Goal: Task Accomplishment & Management: Manage account settings

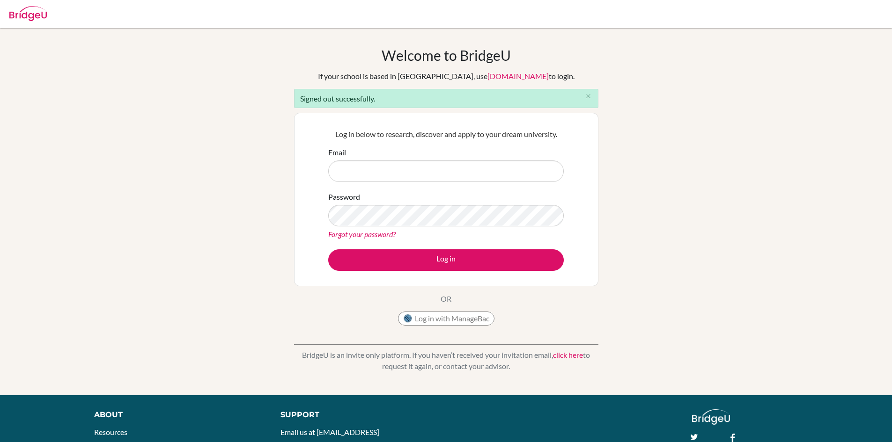
type input "[PERSON_NAME][EMAIL_ADDRESS][PERSON_NAME][DOMAIN_NAME]"
click at [427, 171] on input "[PERSON_NAME][EMAIL_ADDRESS][PERSON_NAME][DOMAIN_NAME]" at bounding box center [445, 172] width 235 height 22
click at [648, 205] on div "Welcome to BridgeU If your school is based in China, use app.bridge-u.com.cn to…" at bounding box center [446, 212] width 892 height 330
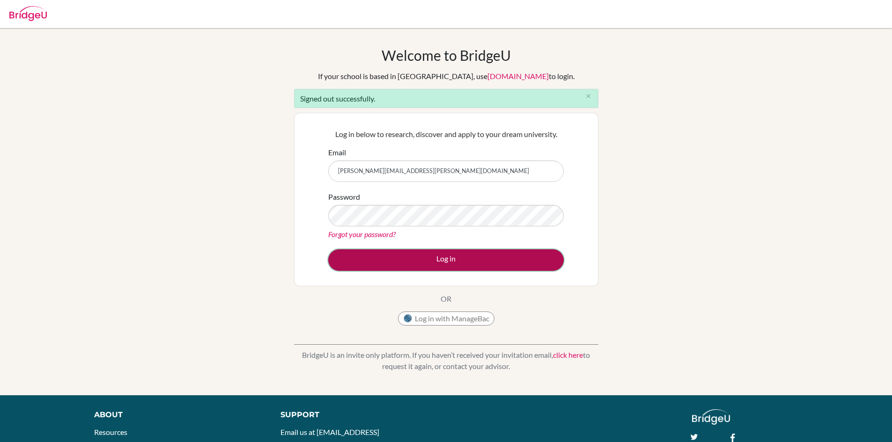
click at [447, 258] on button "Log in" at bounding box center [445, 260] width 235 height 22
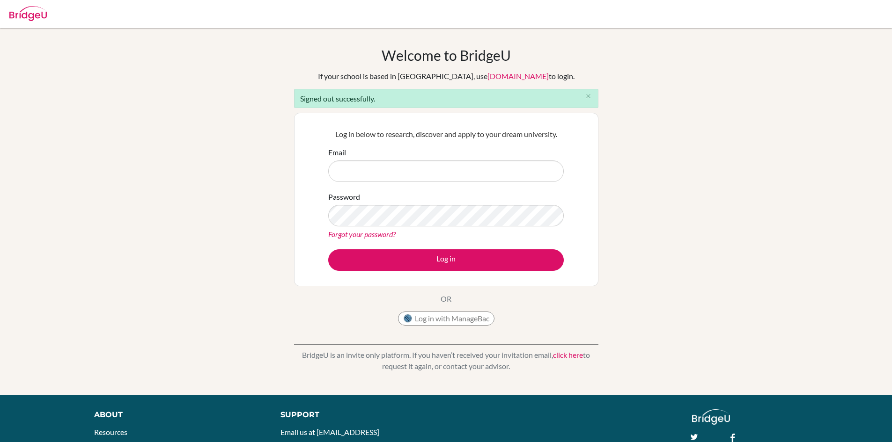
type input "[PERSON_NAME][EMAIL_ADDRESS][PERSON_NAME][DOMAIN_NAME]"
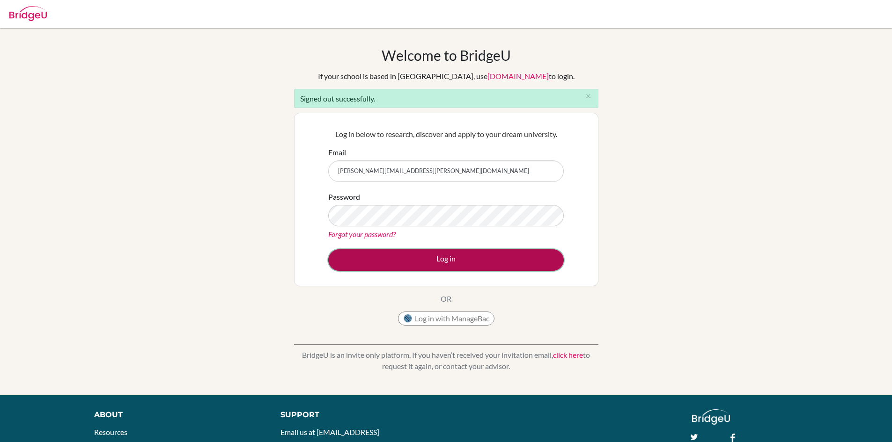
click at [504, 258] on button "Log in" at bounding box center [445, 260] width 235 height 22
click at [452, 260] on button "Log in" at bounding box center [445, 260] width 235 height 22
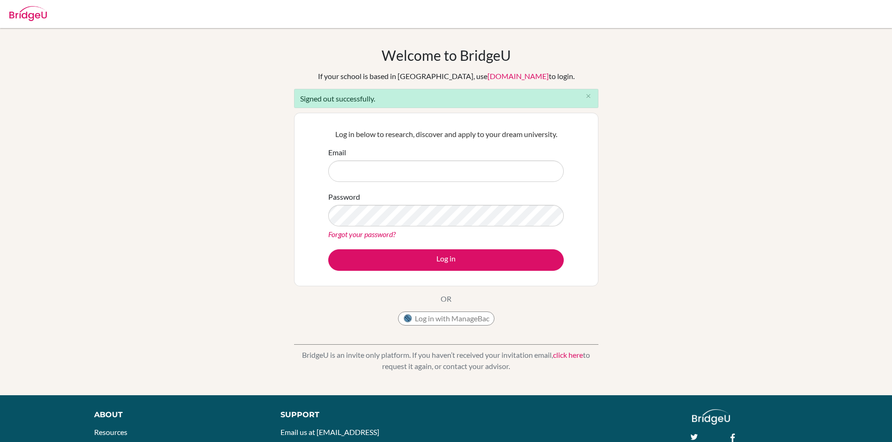
type input "[PERSON_NAME][EMAIL_ADDRESS][PERSON_NAME][DOMAIN_NAME]"
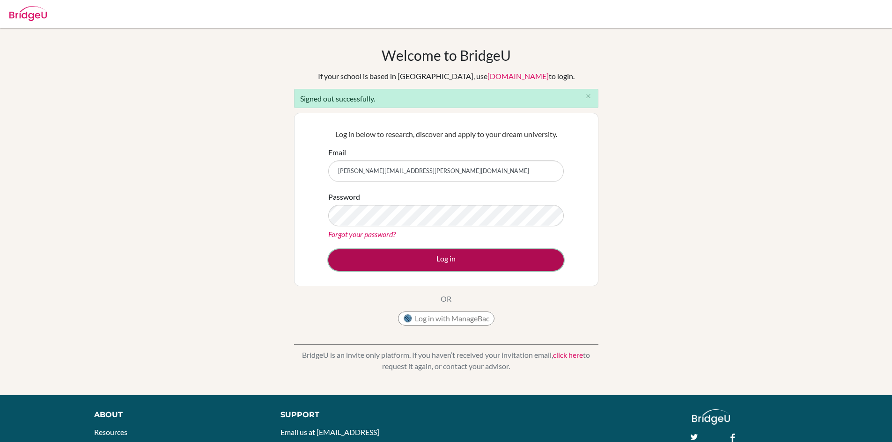
click at [359, 255] on button "Log in" at bounding box center [445, 260] width 235 height 22
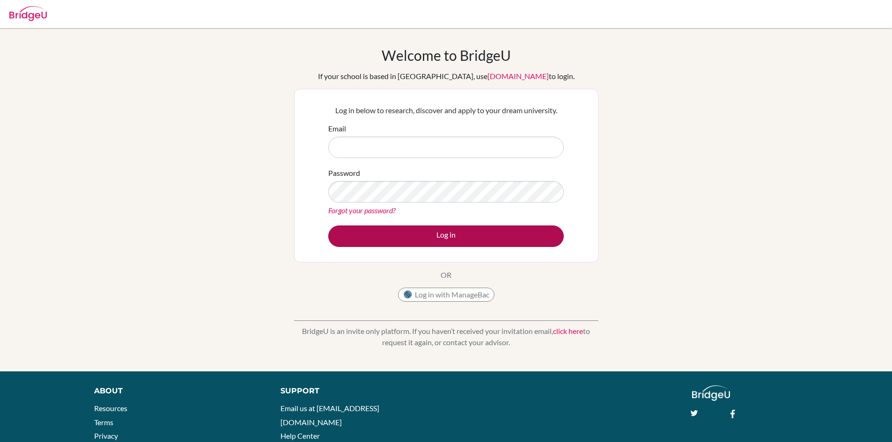
type input "[PERSON_NAME][EMAIL_ADDRESS][PERSON_NAME][DOMAIN_NAME]"
click at [428, 236] on button "Log in" at bounding box center [445, 237] width 235 height 22
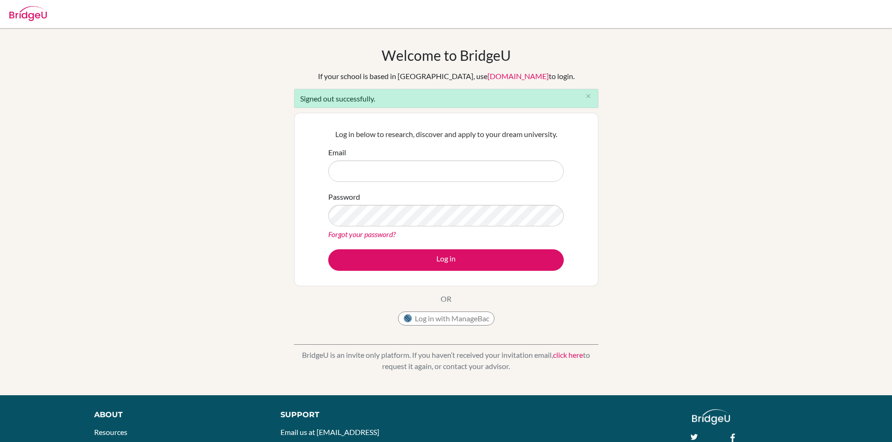
type input "[PERSON_NAME][EMAIL_ADDRESS][PERSON_NAME][DOMAIN_NAME]"
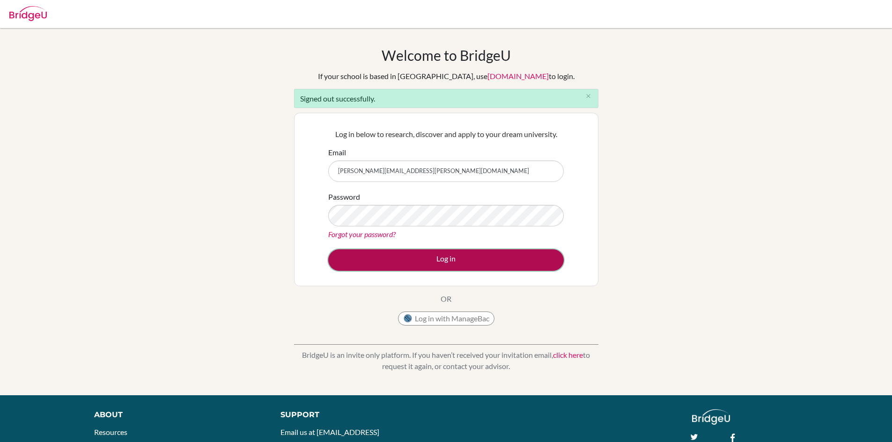
click at [437, 261] on button "Log in" at bounding box center [445, 260] width 235 height 22
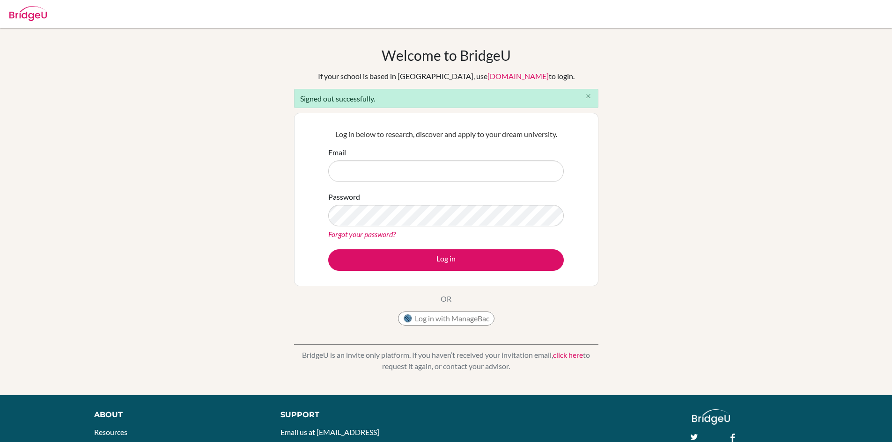
type input "[PERSON_NAME][EMAIL_ADDRESS][PERSON_NAME][DOMAIN_NAME]"
click at [587, 93] on icon "close" at bounding box center [588, 96] width 7 height 7
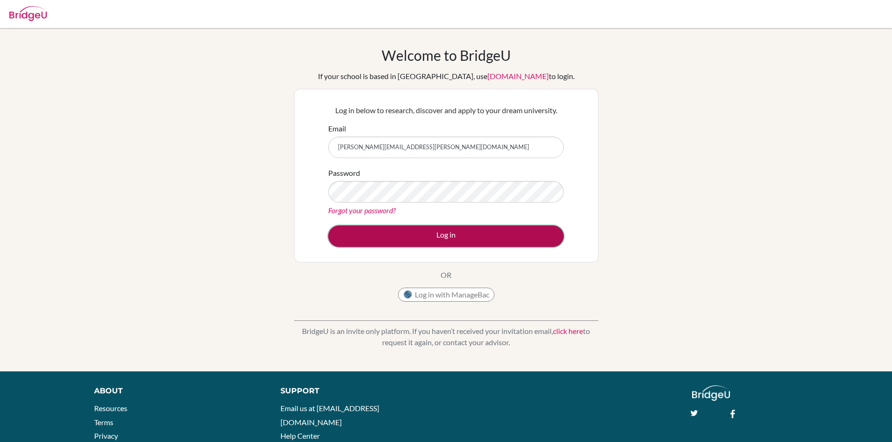
click at [455, 237] on button "Log in" at bounding box center [445, 237] width 235 height 22
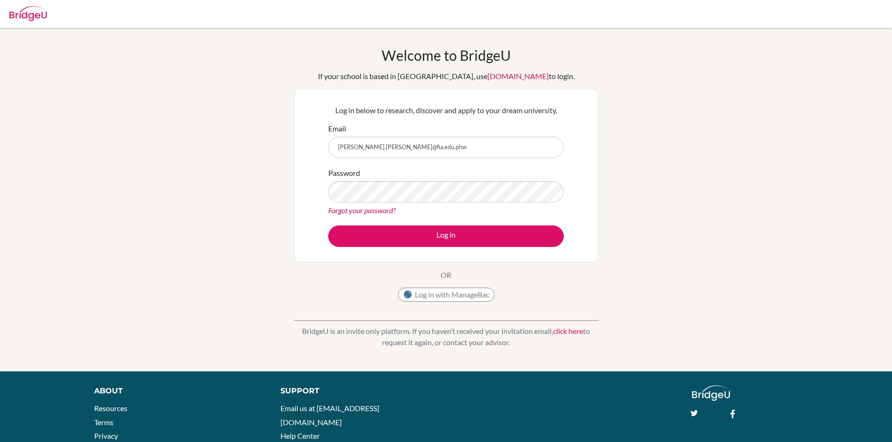
type input "[PERSON_NAME][EMAIL_ADDRESS][PERSON_NAME][DOMAIN_NAME]"
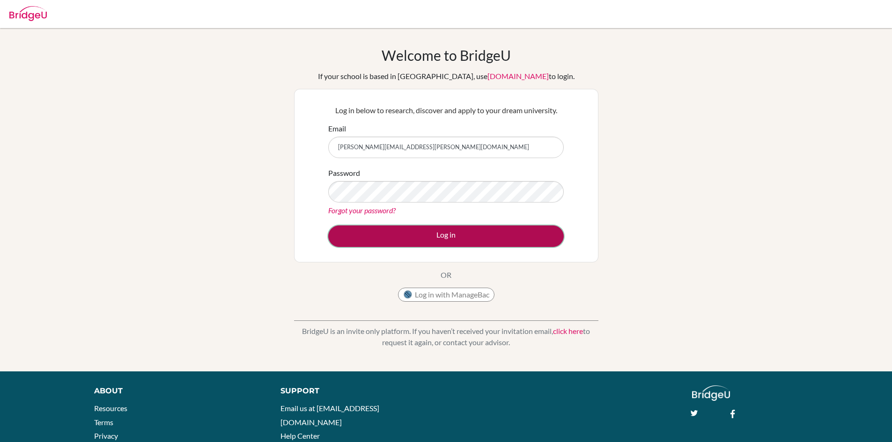
click at [432, 239] on button "Log in" at bounding box center [445, 237] width 235 height 22
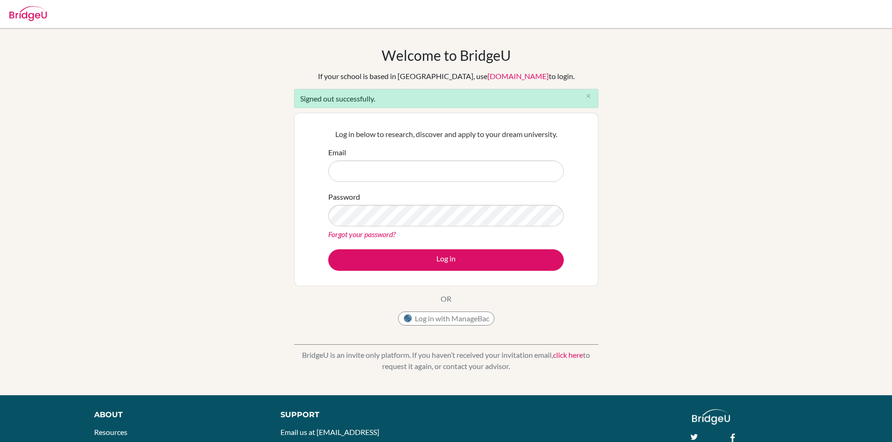
type input "william.havens@fia.edu.ph"
click at [429, 324] on button "Log in with ManageBac" at bounding box center [446, 319] width 96 height 14
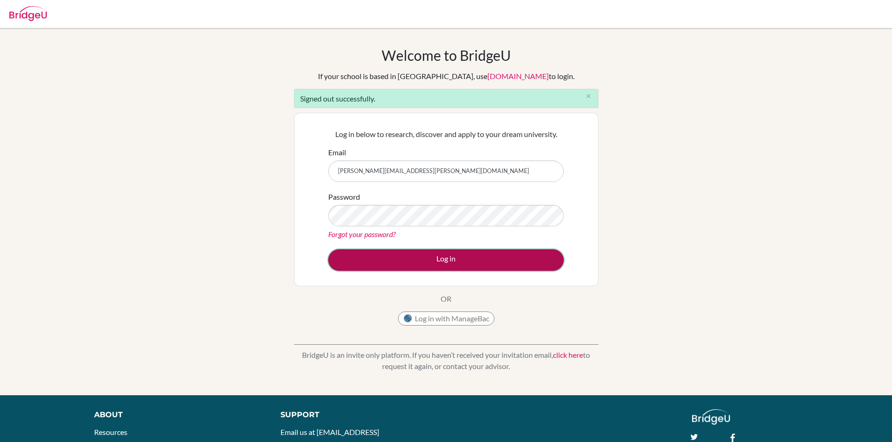
click at [338, 261] on button "Log in" at bounding box center [445, 260] width 235 height 22
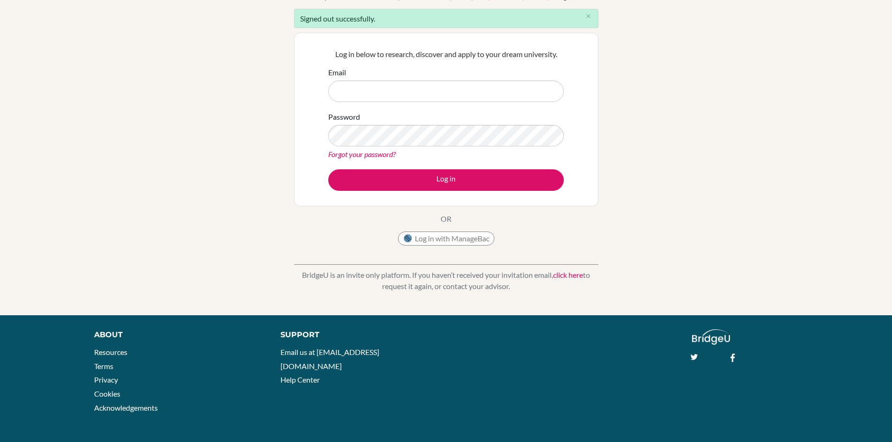
scroll to position [81, 0]
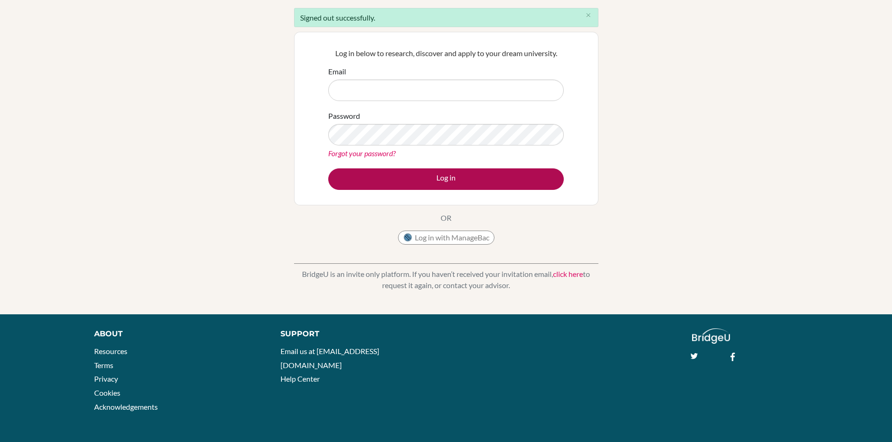
type input "[PERSON_NAME][EMAIL_ADDRESS][PERSON_NAME][DOMAIN_NAME]"
click at [396, 180] on button "Log in" at bounding box center [445, 180] width 235 height 22
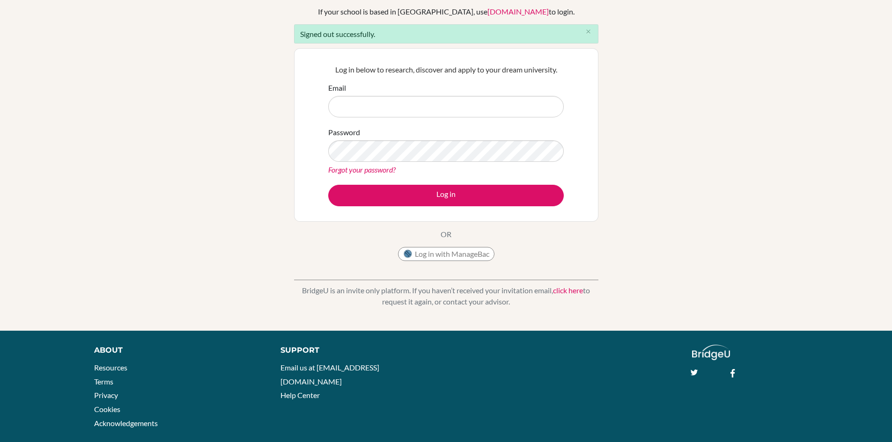
scroll to position [81, 0]
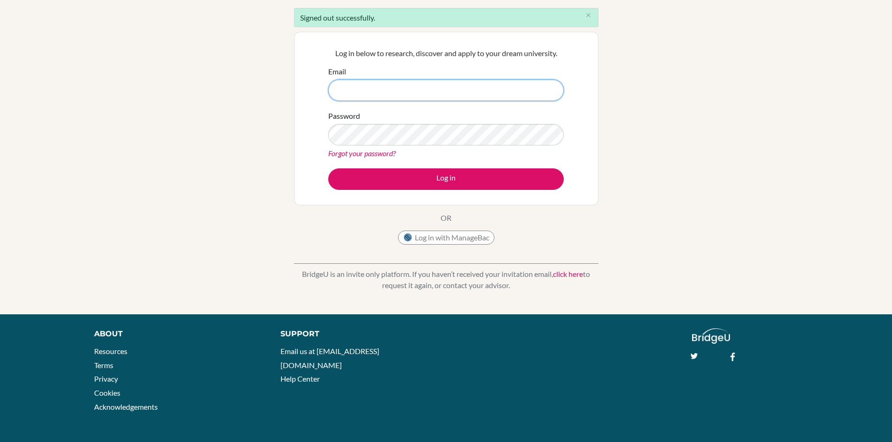
type input "[PERSON_NAME][EMAIL_ADDRESS][PERSON_NAME][DOMAIN_NAME]"
click at [639, 81] on div "Welcome to [GEOGRAPHIC_DATA] If your school is based in [GEOGRAPHIC_DATA], use …" at bounding box center [446, 131] width 892 height 330
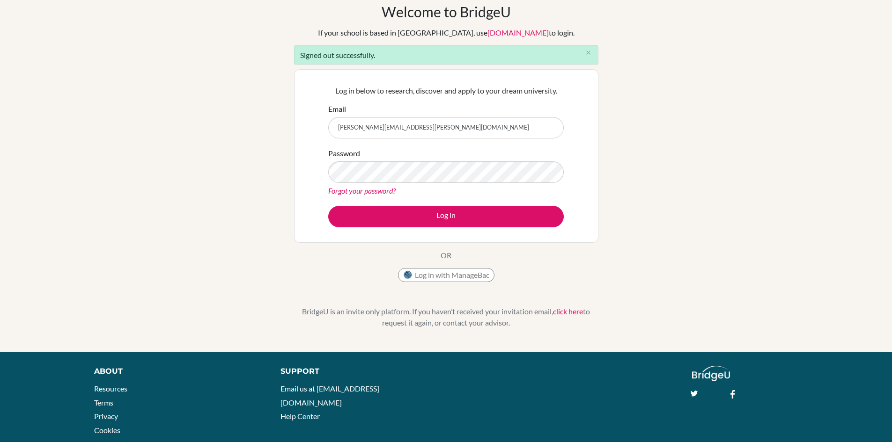
scroll to position [0, 0]
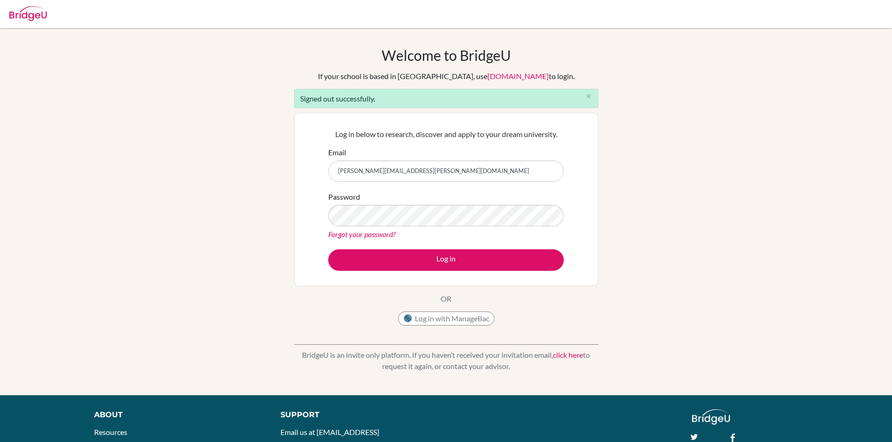
click at [707, 131] on div "Welcome to [GEOGRAPHIC_DATA] If your school is based in [GEOGRAPHIC_DATA], use …" at bounding box center [446, 212] width 892 height 330
